Goal: Task Accomplishment & Management: Manage account settings

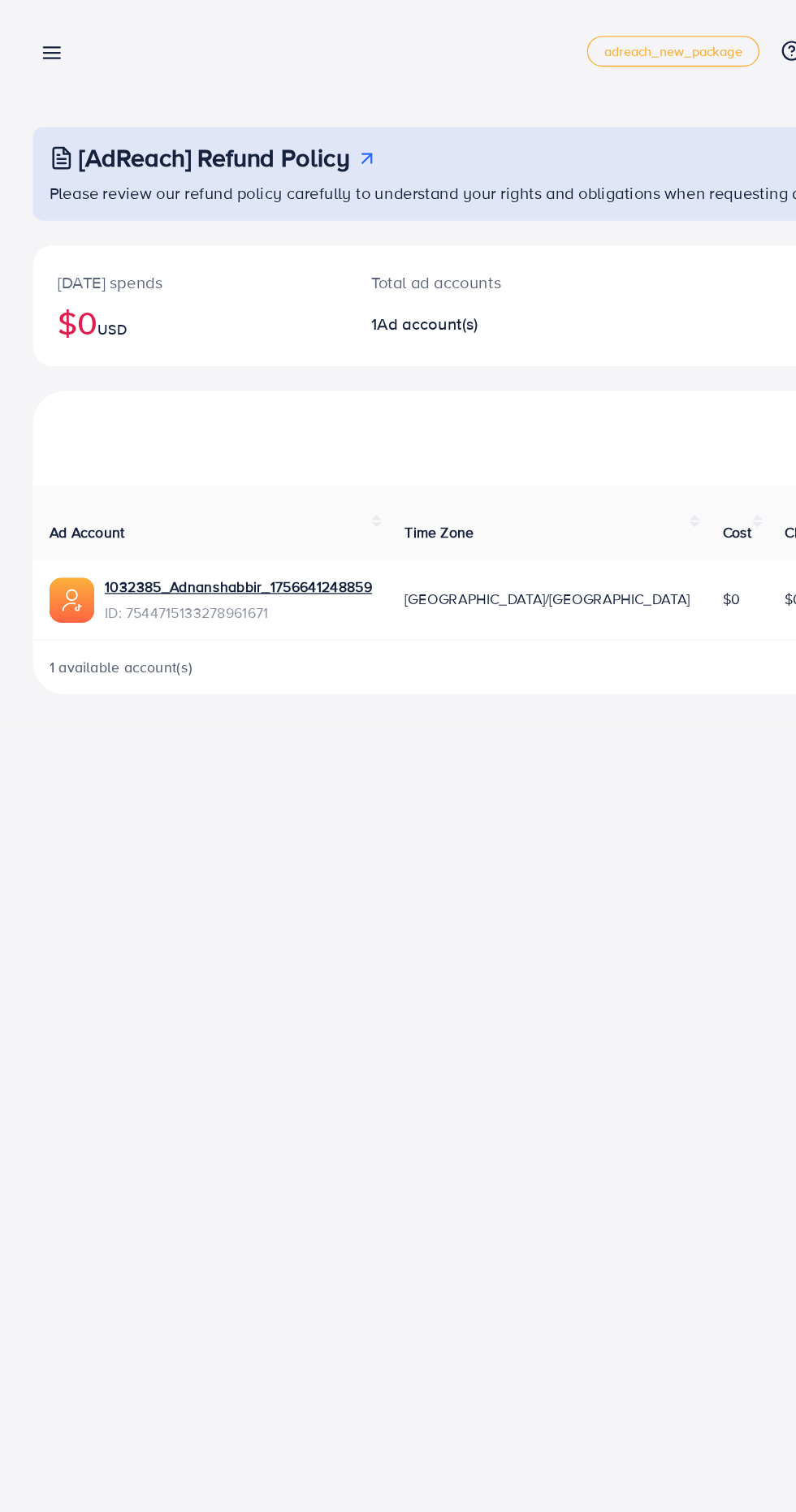
click at [40, 46] on line at bounding box center [40, 46] width 13 height 0
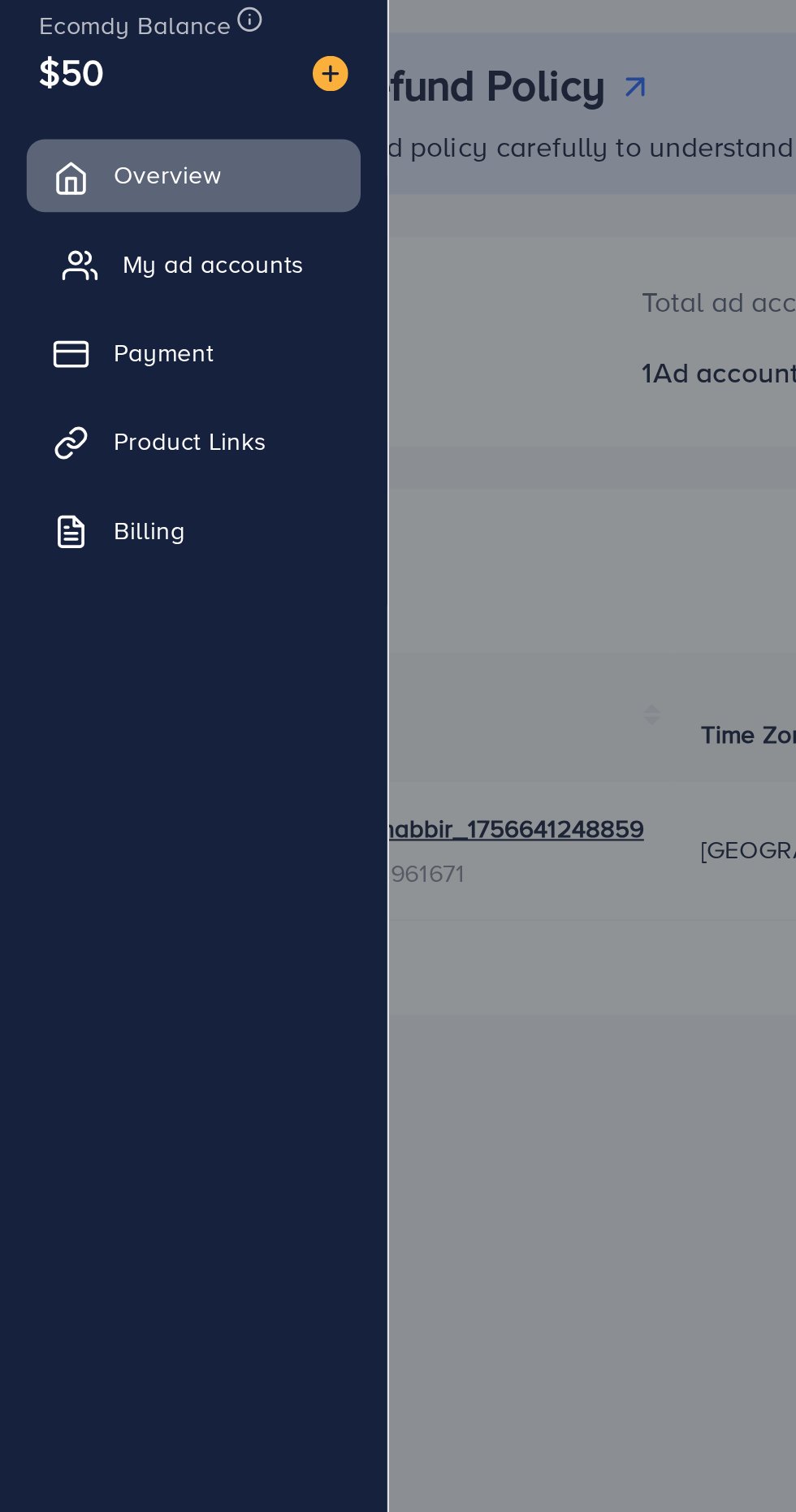
click at [80, 210] on span "My ad accounts" at bounding box center [98, 206] width 83 height 16
